Goal: Transaction & Acquisition: Purchase product/service

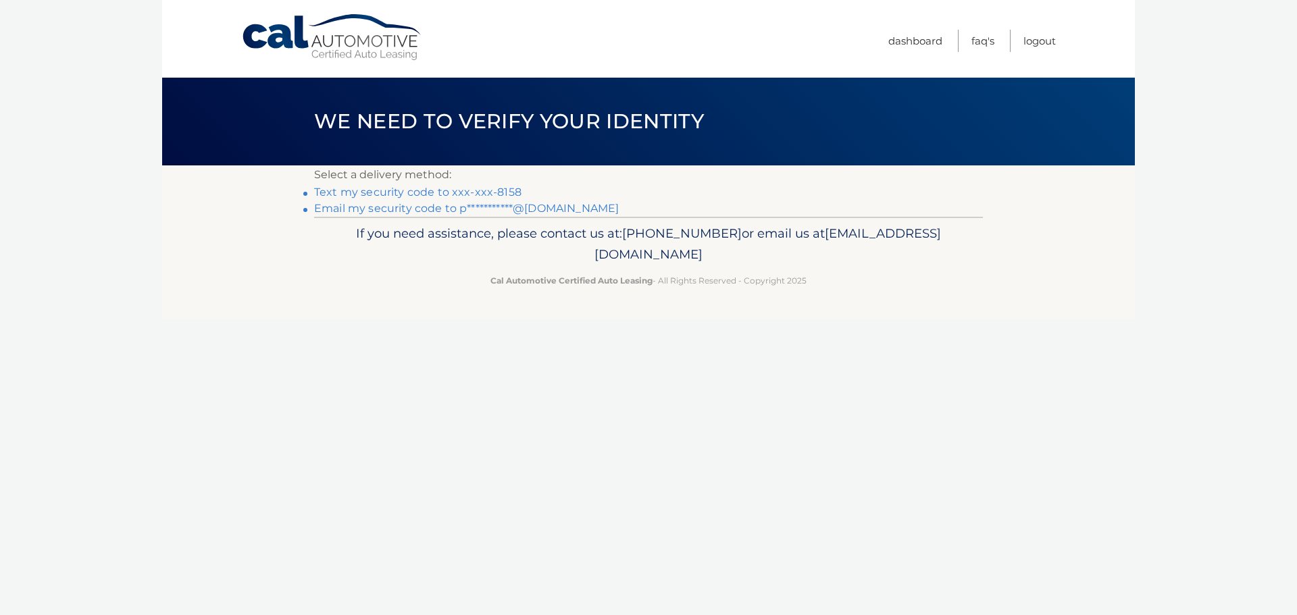
click at [409, 188] on link "Text my security code to xxx-xxx-8158" at bounding box center [417, 192] width 207 height 13
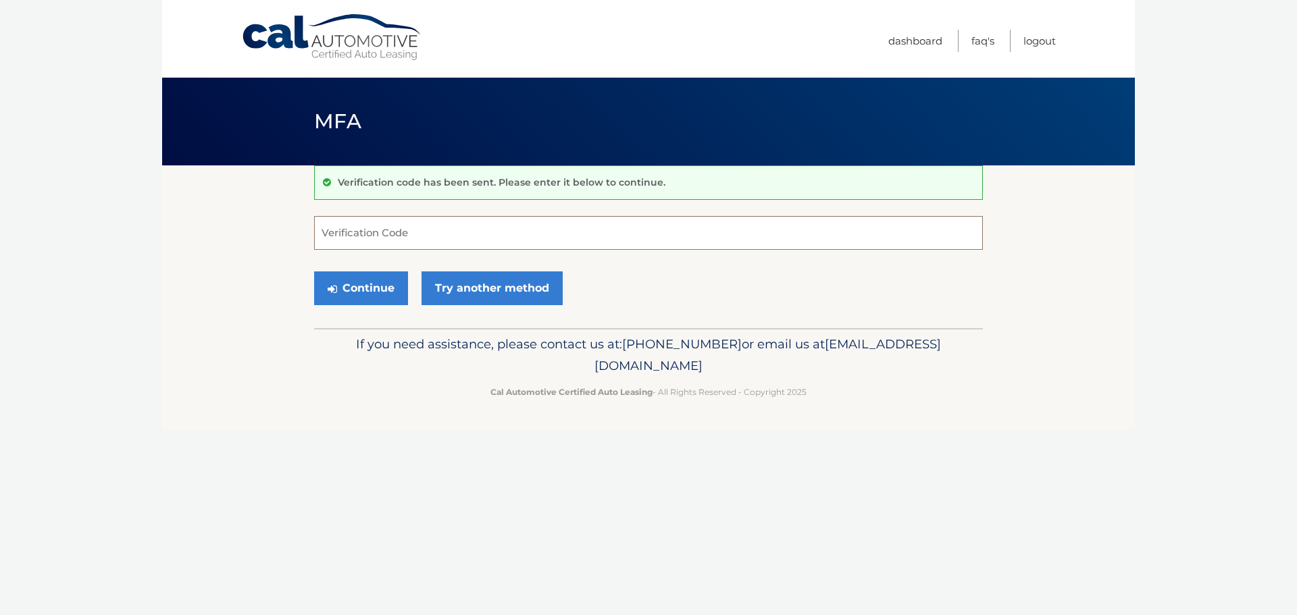
click at [407, 238] on input "Verification Code" at bounding box center [648, 233] width 669 height 34
type input "394626"
click at [384, 282] on button "Continue" at bounding box center [361, 289] width 94 height 34
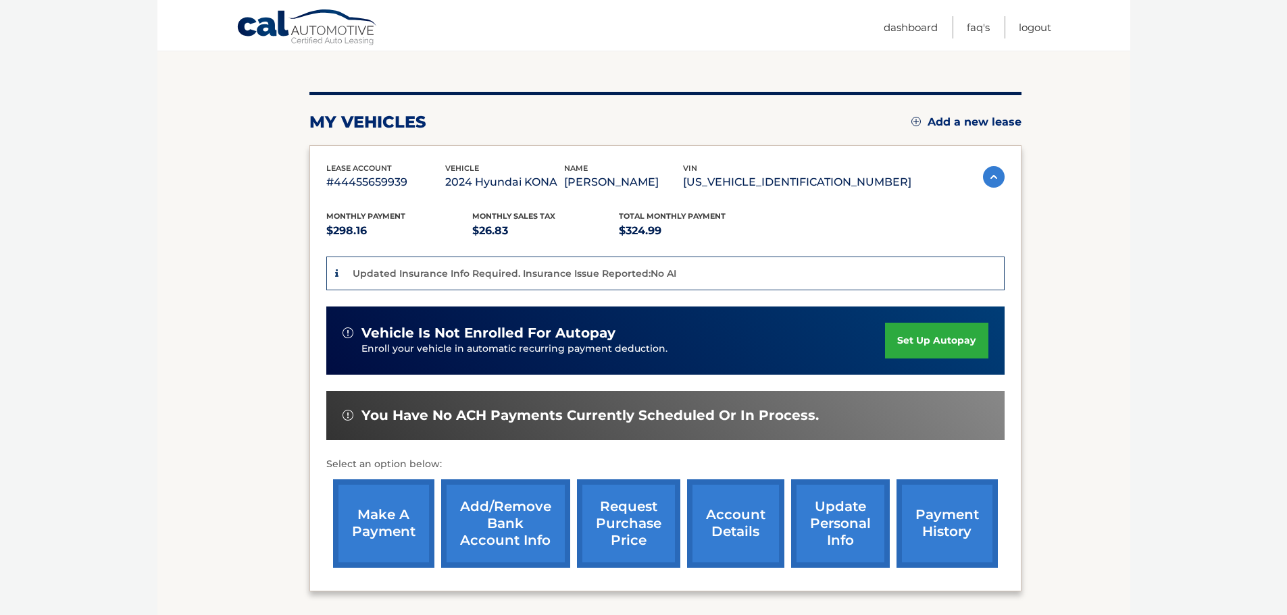
scroll to position [135, 0]
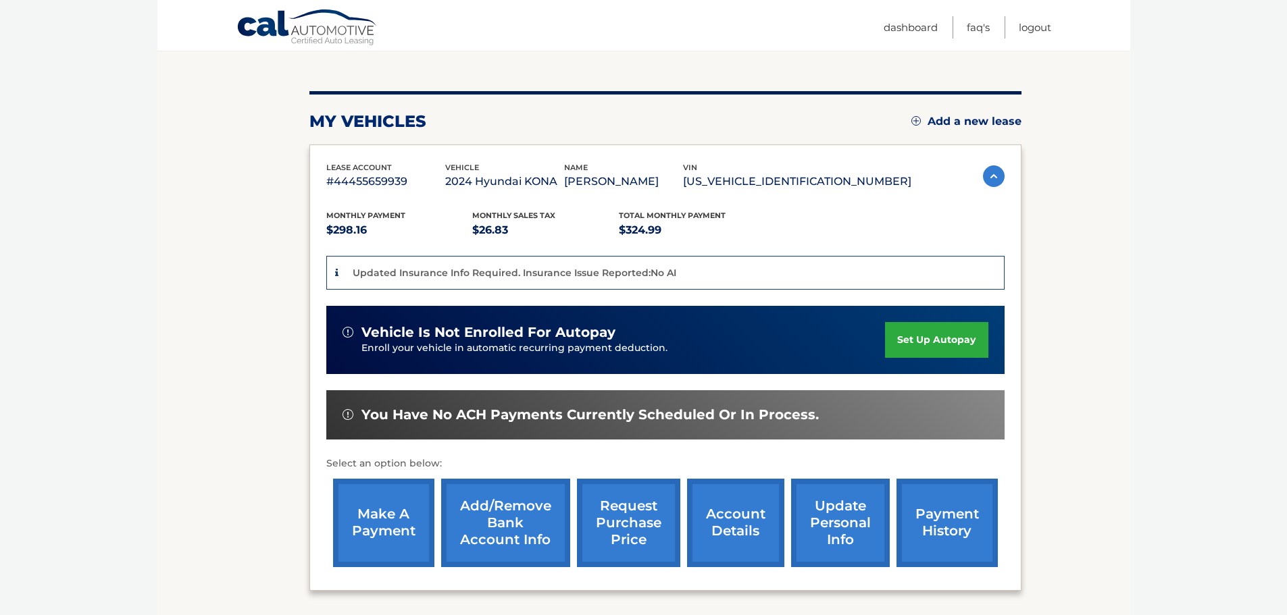
click at [399, 526] on link "make a payment" at bounding box center [383, 523] width 101 height 88
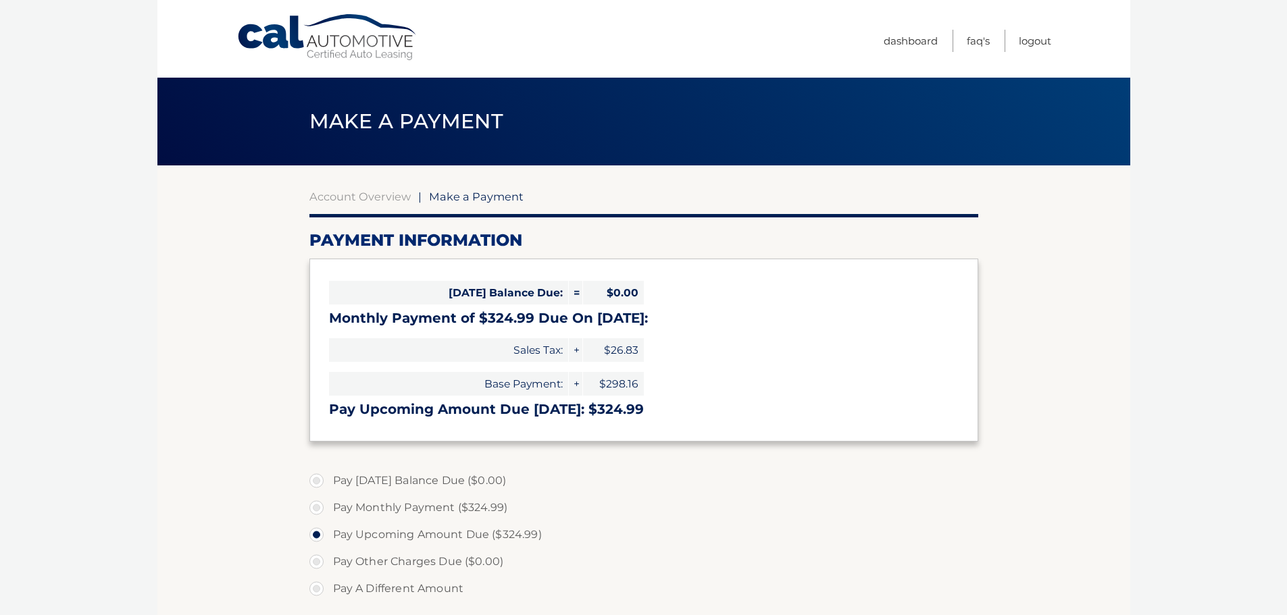
select select "YjRhZTY2MzAtMzA0OS00ZmQ1LWI0ZjgtMDAzODAyN2Y5NDkx"
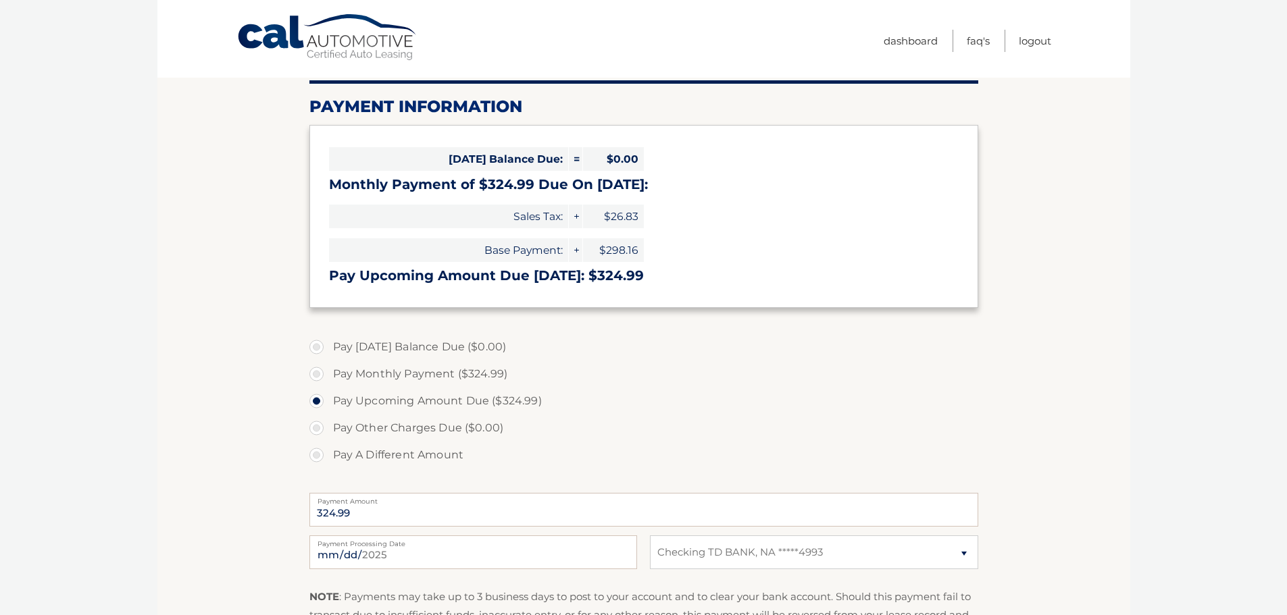
scroll to position [135, 0]
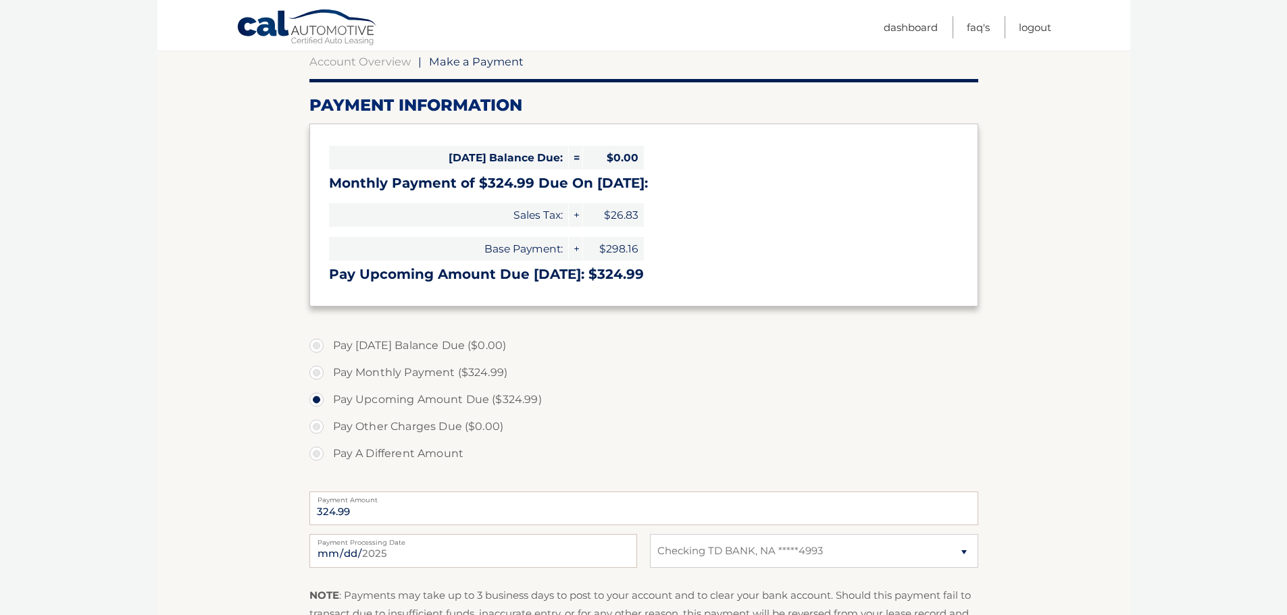
click at [317, 374] on label "Pay Monthly Payment ($324.99)" at bounding box center [643, 372] width 669 height 27
click at [317, 374] on input "Pay Monthly Payment ($324.99)" at bounding box center [322, 370] width 14 height 22
radio input "true"
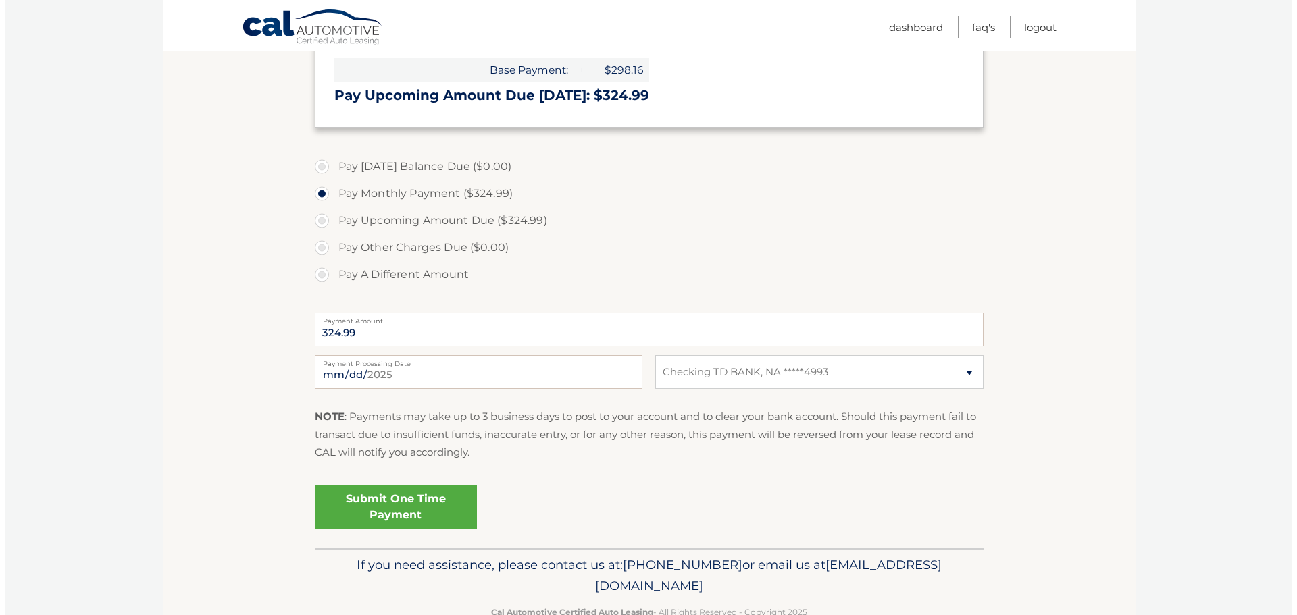
scroll to position [338, 0]
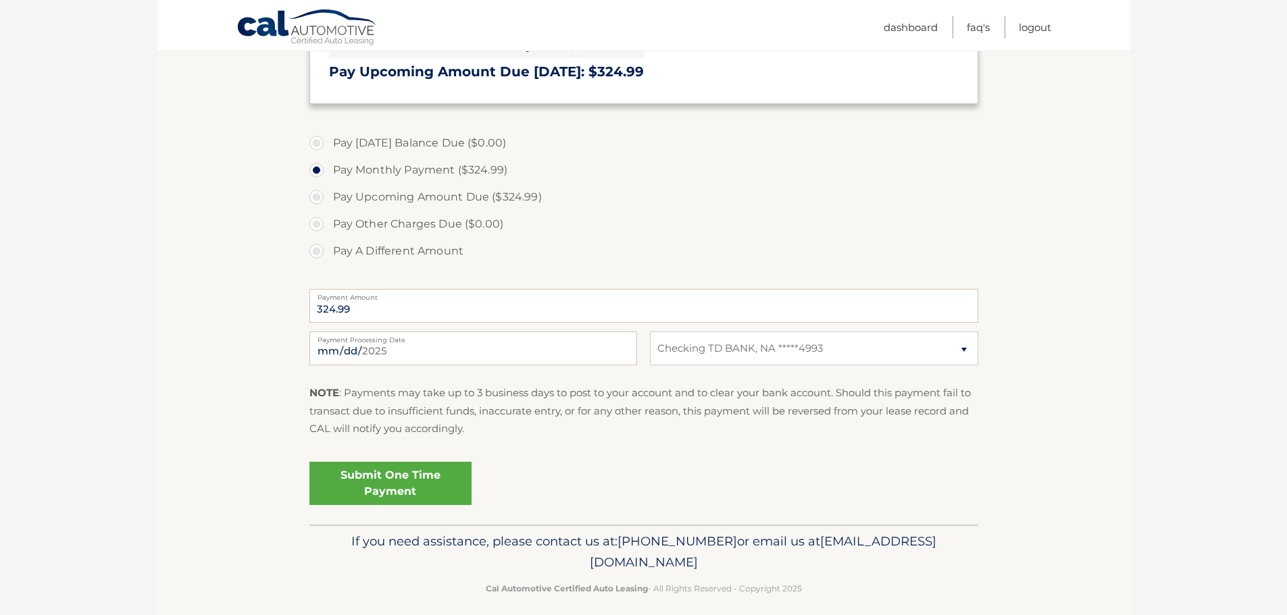
click at [428, 484] on link "Submit One Time Payment" at bounding box center [390, 483] width 162 height 43
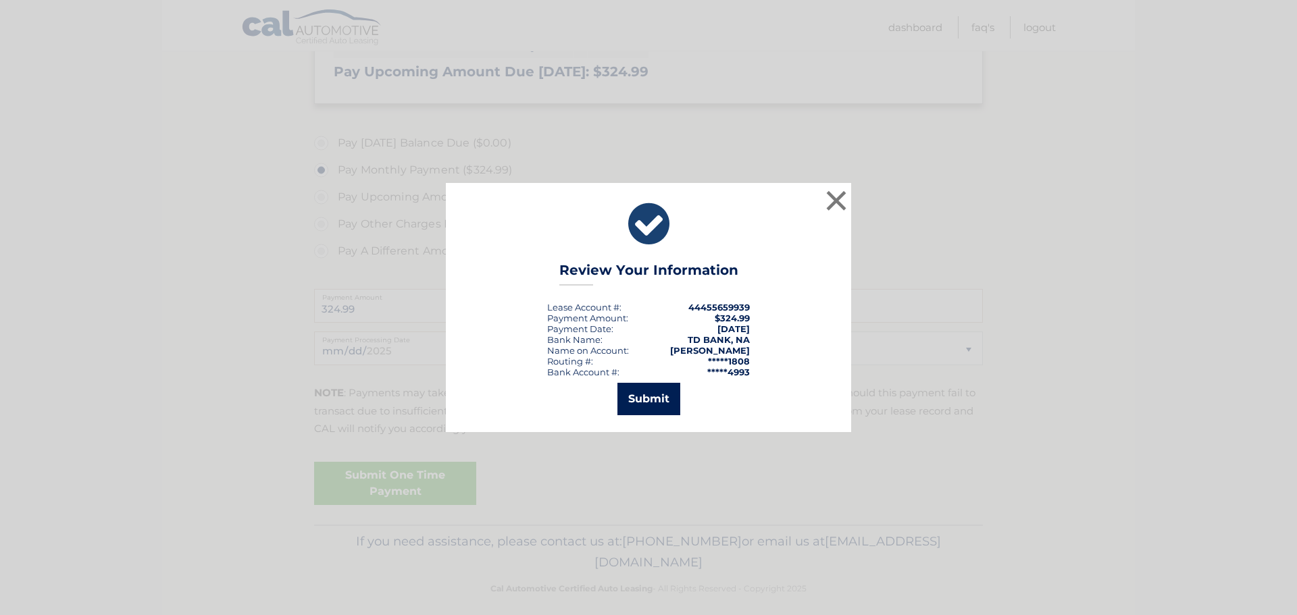
click at [649, 401] on button "Submit" at bounding box center [648, 399] width 63 height 32
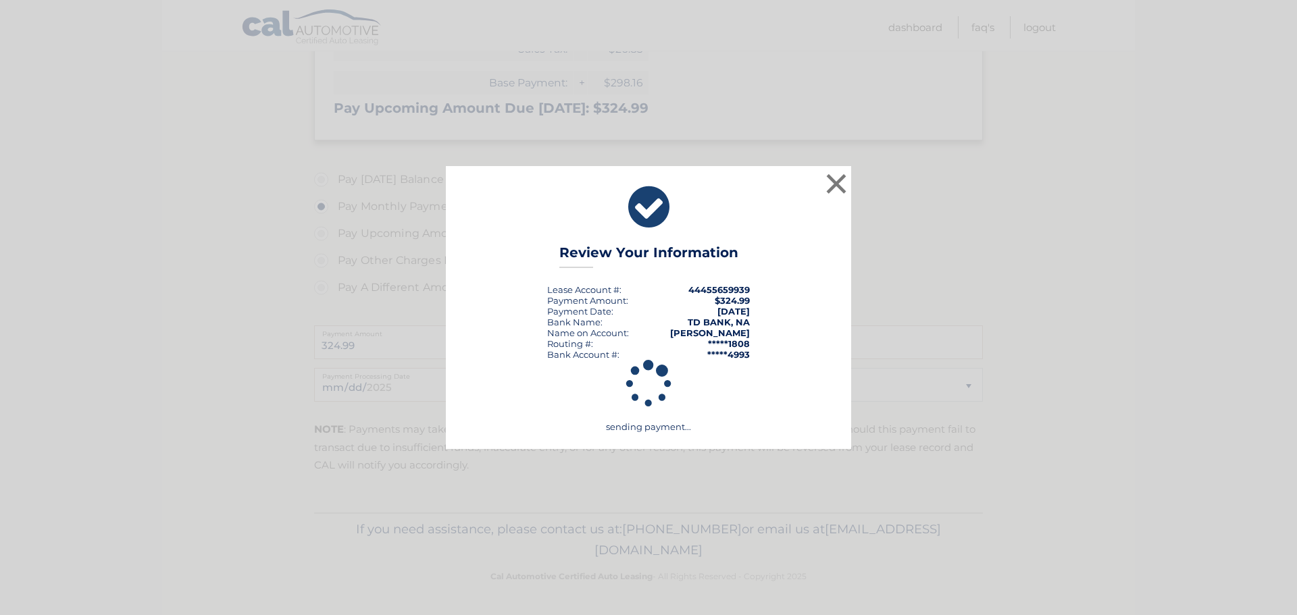
scroll to position [301, 0]
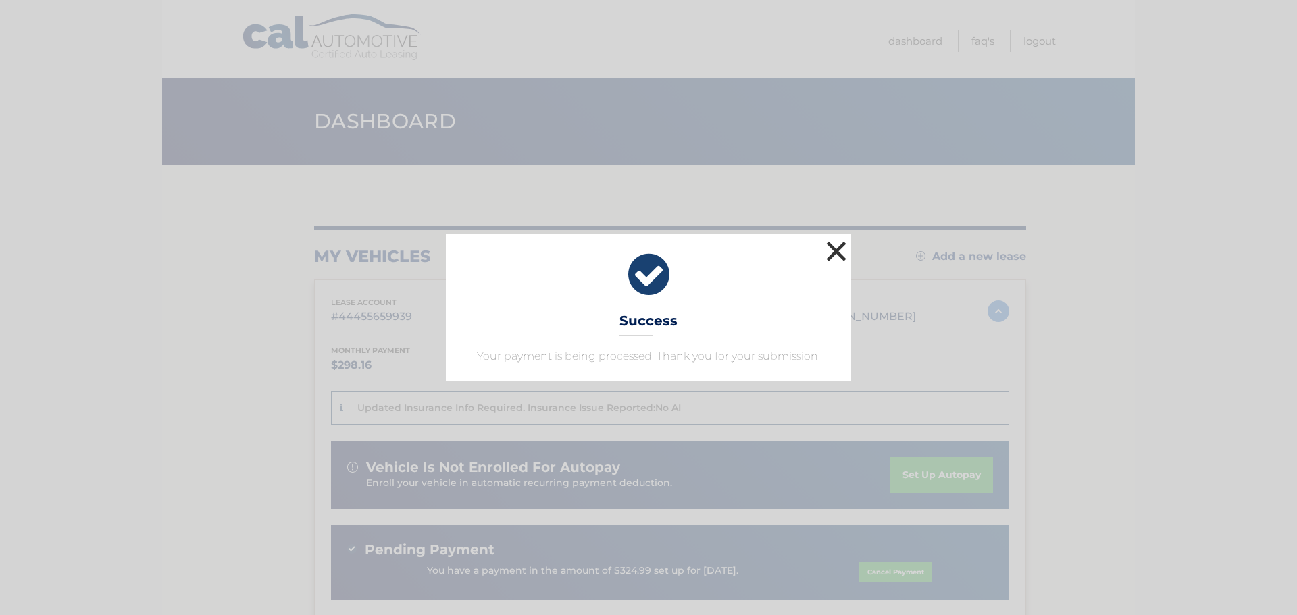
click at [837, 258] on button "×" at bounding box center [836, 251] width 27 height 27
